Goal: Task Accomplishment & Management: Manage account settings

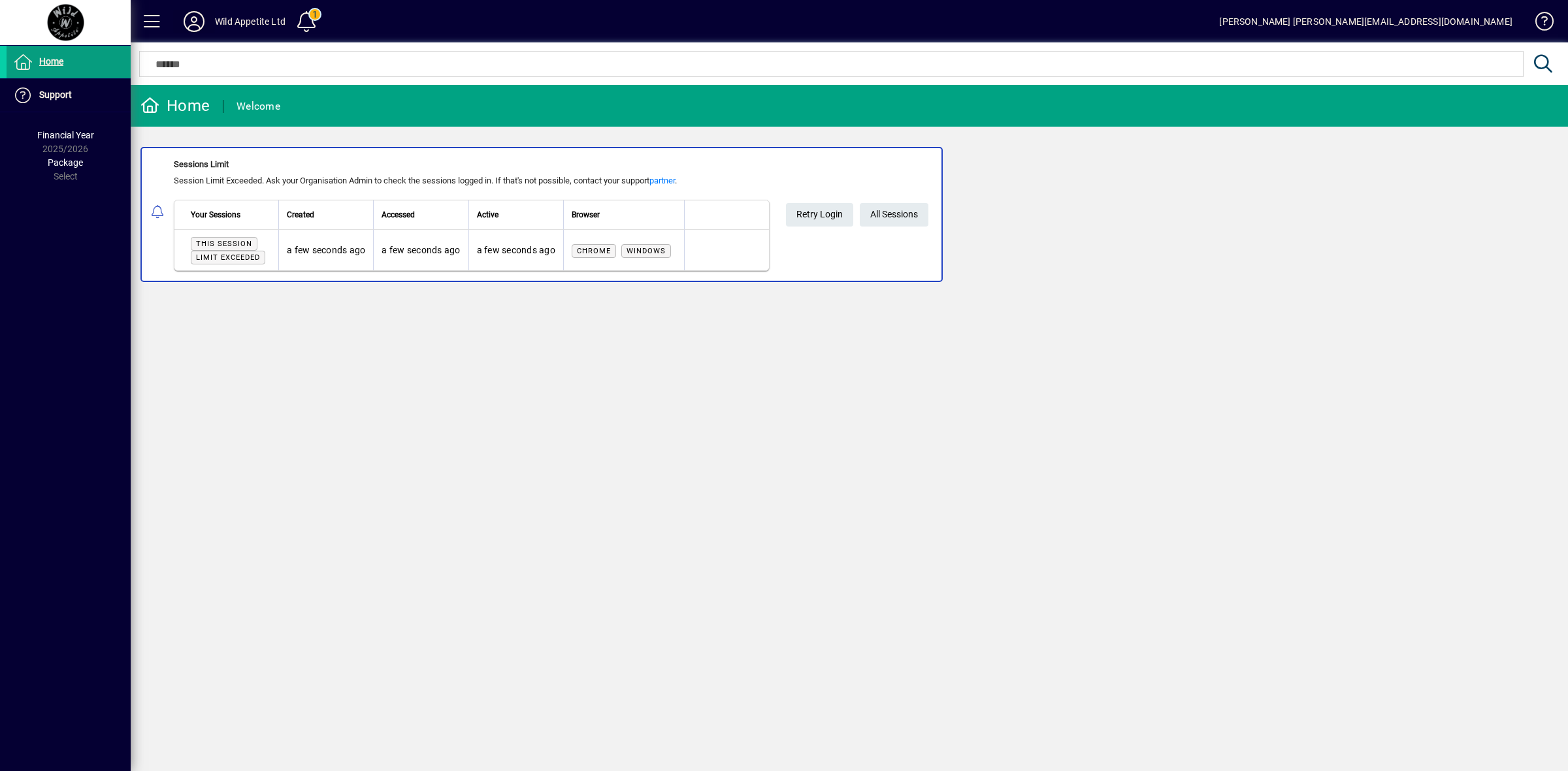
click at [197, 17] on icon at bounding box center [193, 21] width 26 height 21
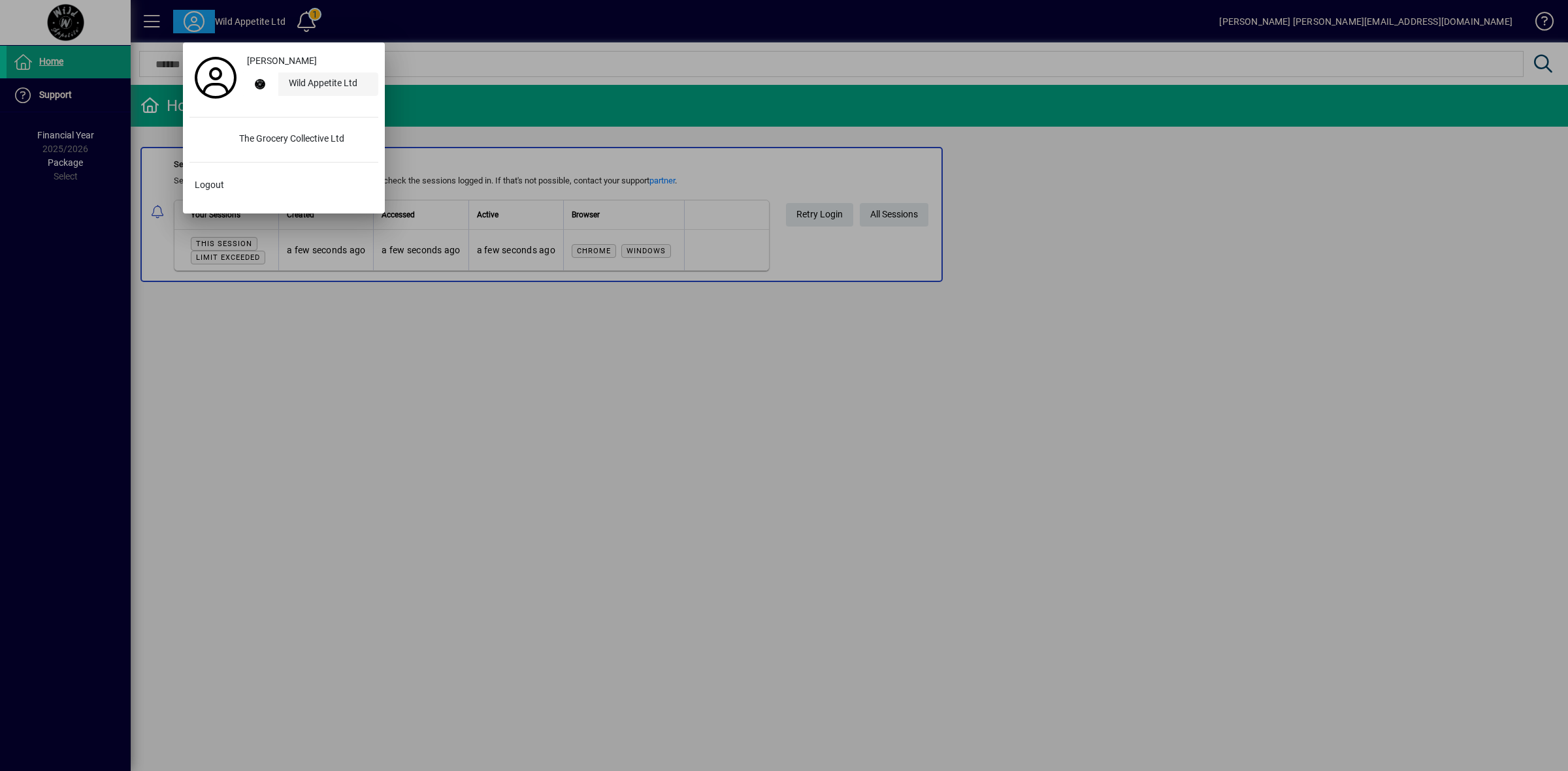
click at [316, 83] on div "Wild Appetite Ltd" at bounding box center [328, 84] width 100 height 24
click at [271, 87] on div at bounding box center [260, 84] width 36 height 24
click at [283, 139] on div "The Grocery Collective Ltd" at bounding box center [303, 140] width 150 height 24
